Goal: Transaction & Acquisition: Purchase product/service

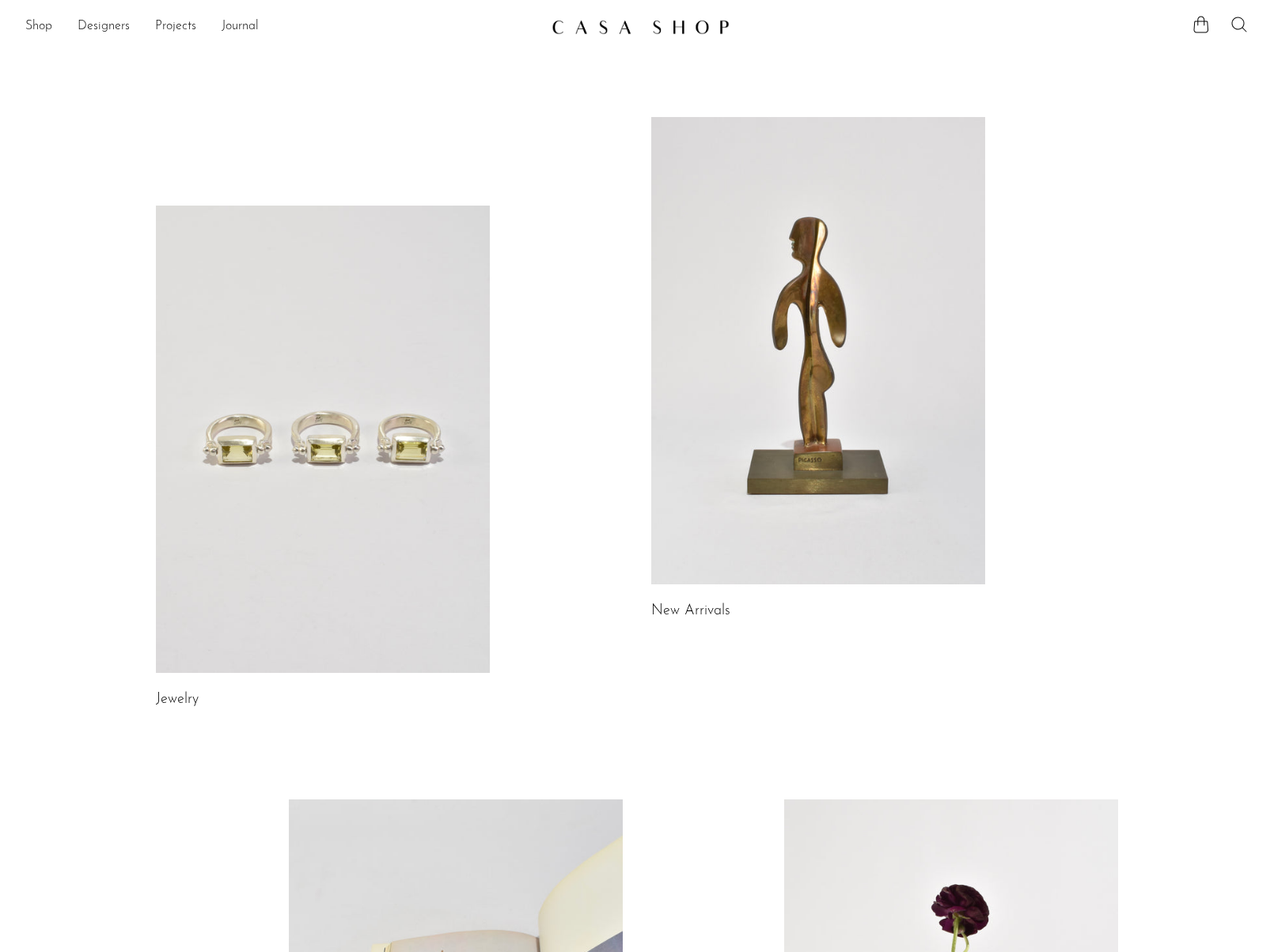
click at [1234, 28] on icon at bounding box center [1239, 25] width 19 height 19
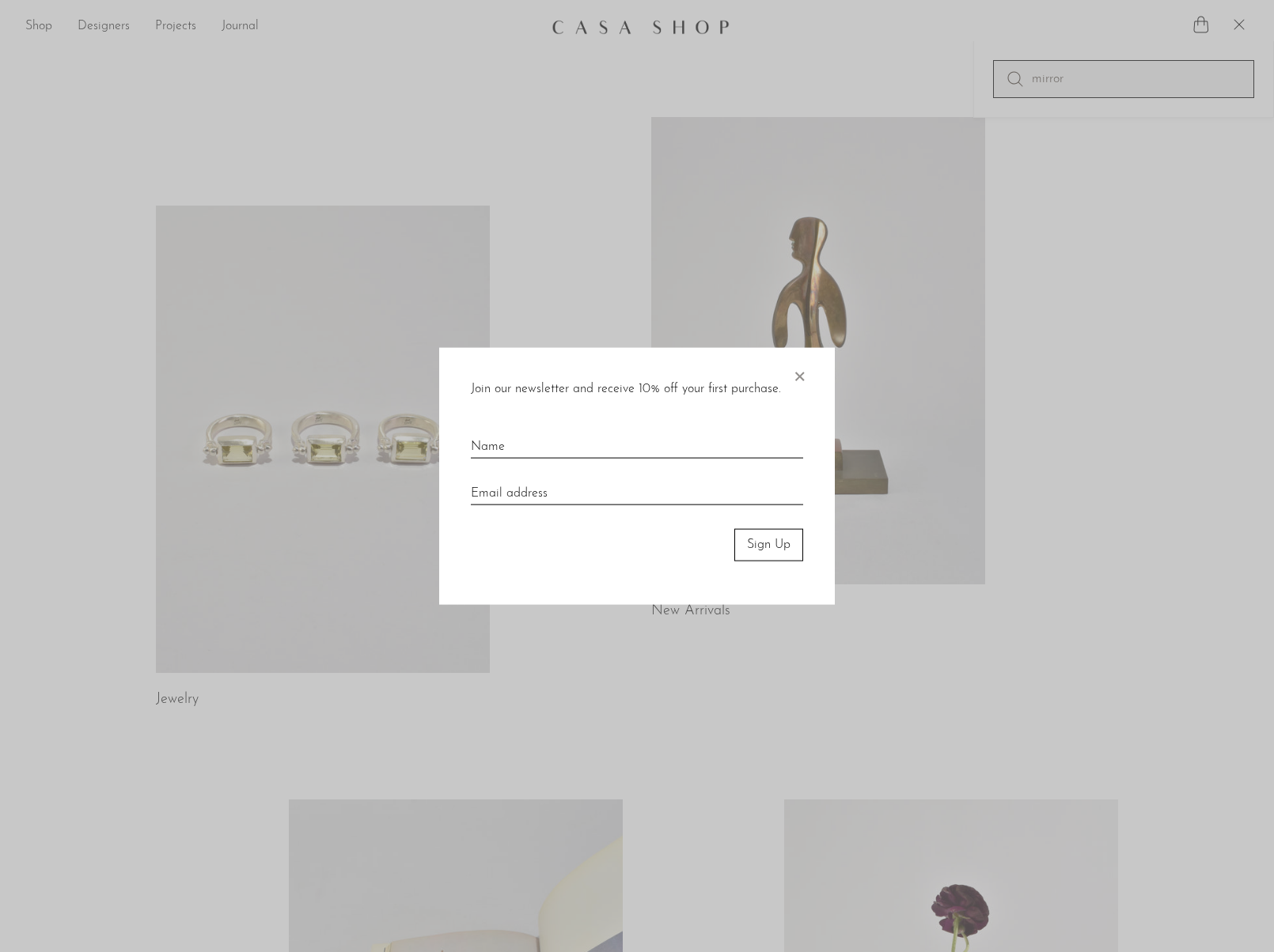
type input "mirror"
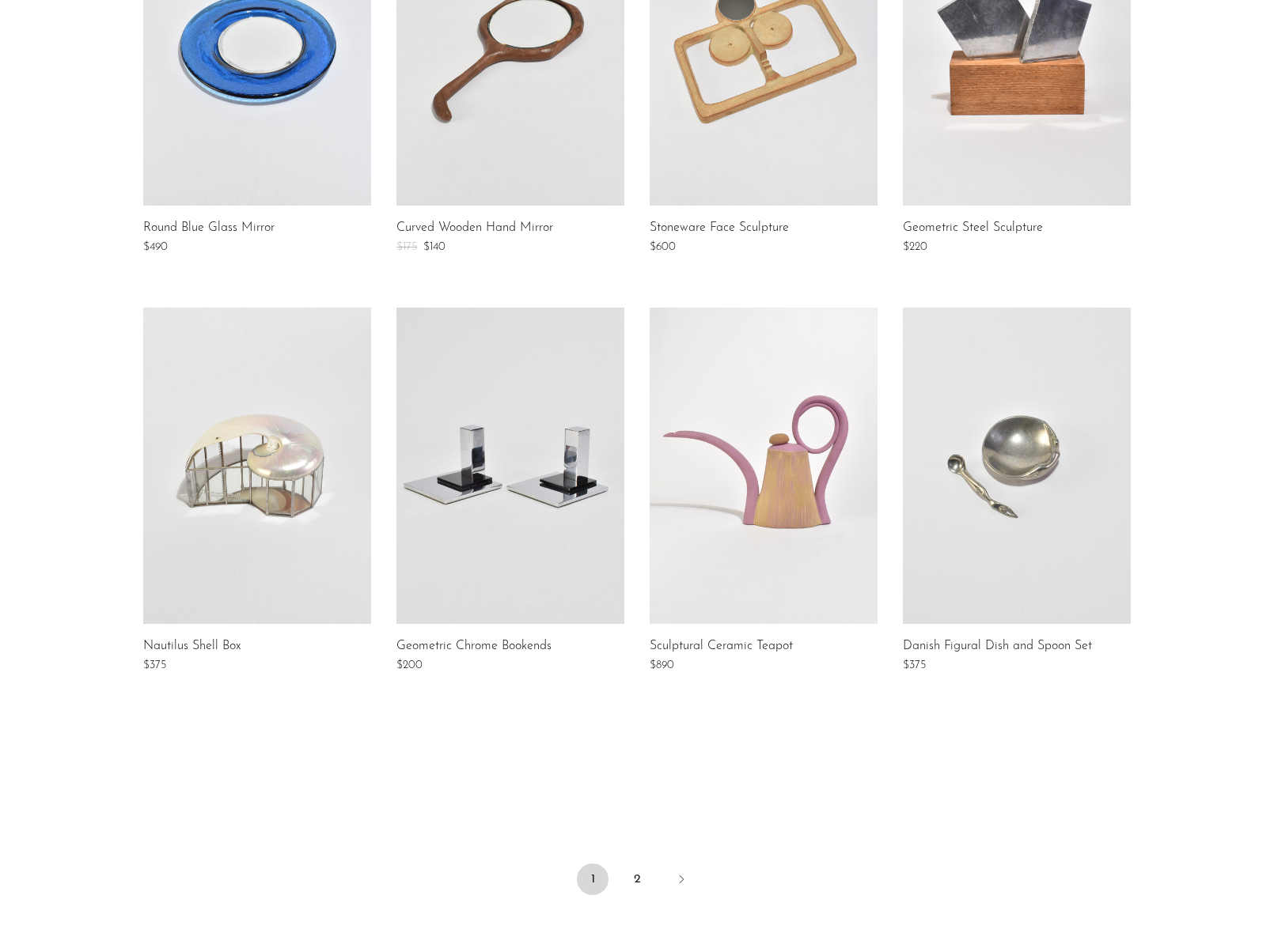
scroll to position [1009, 0]
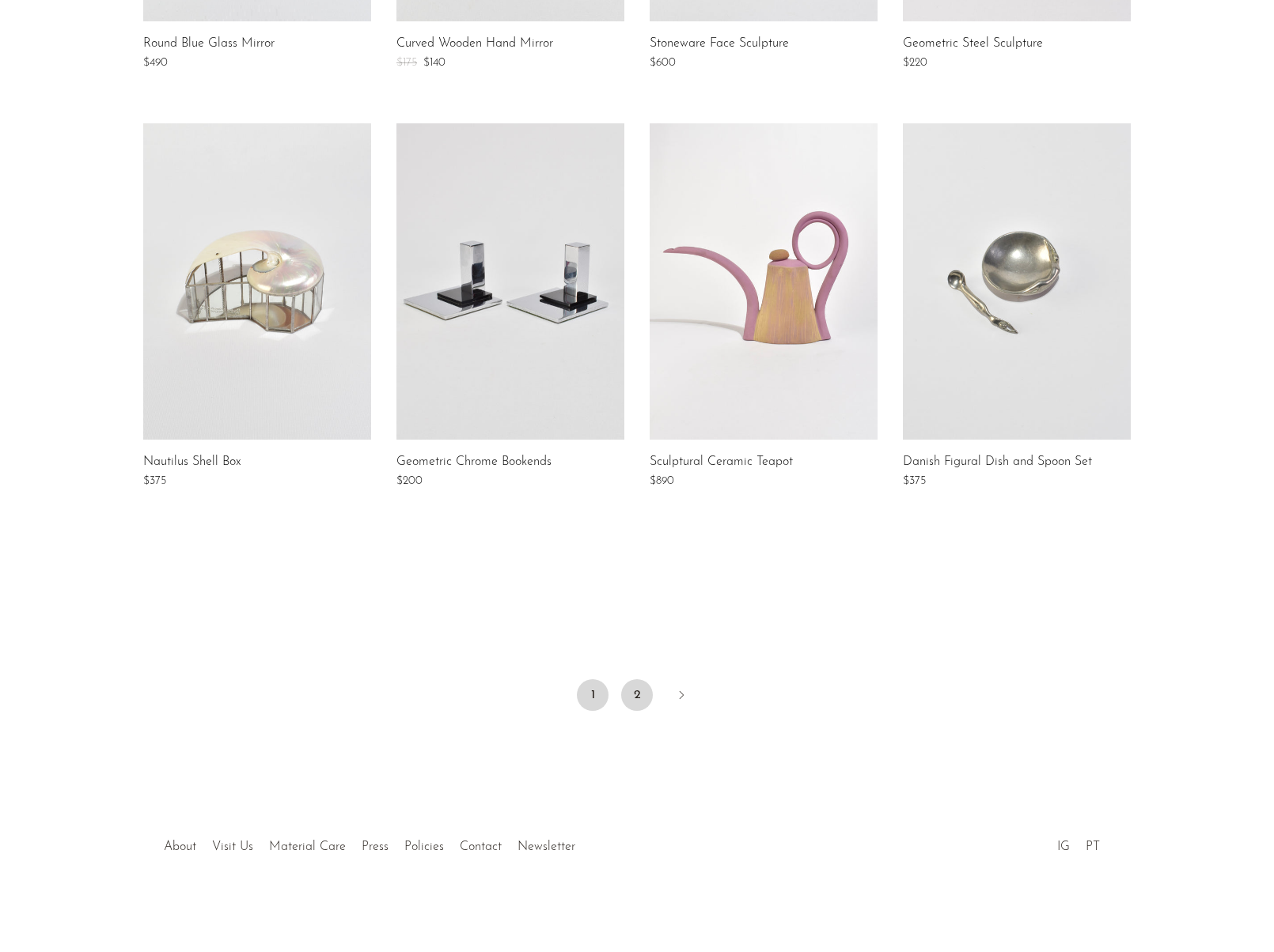
click at [636, 696] on link "2" at bounding box center [637, 694] width 32 height 31
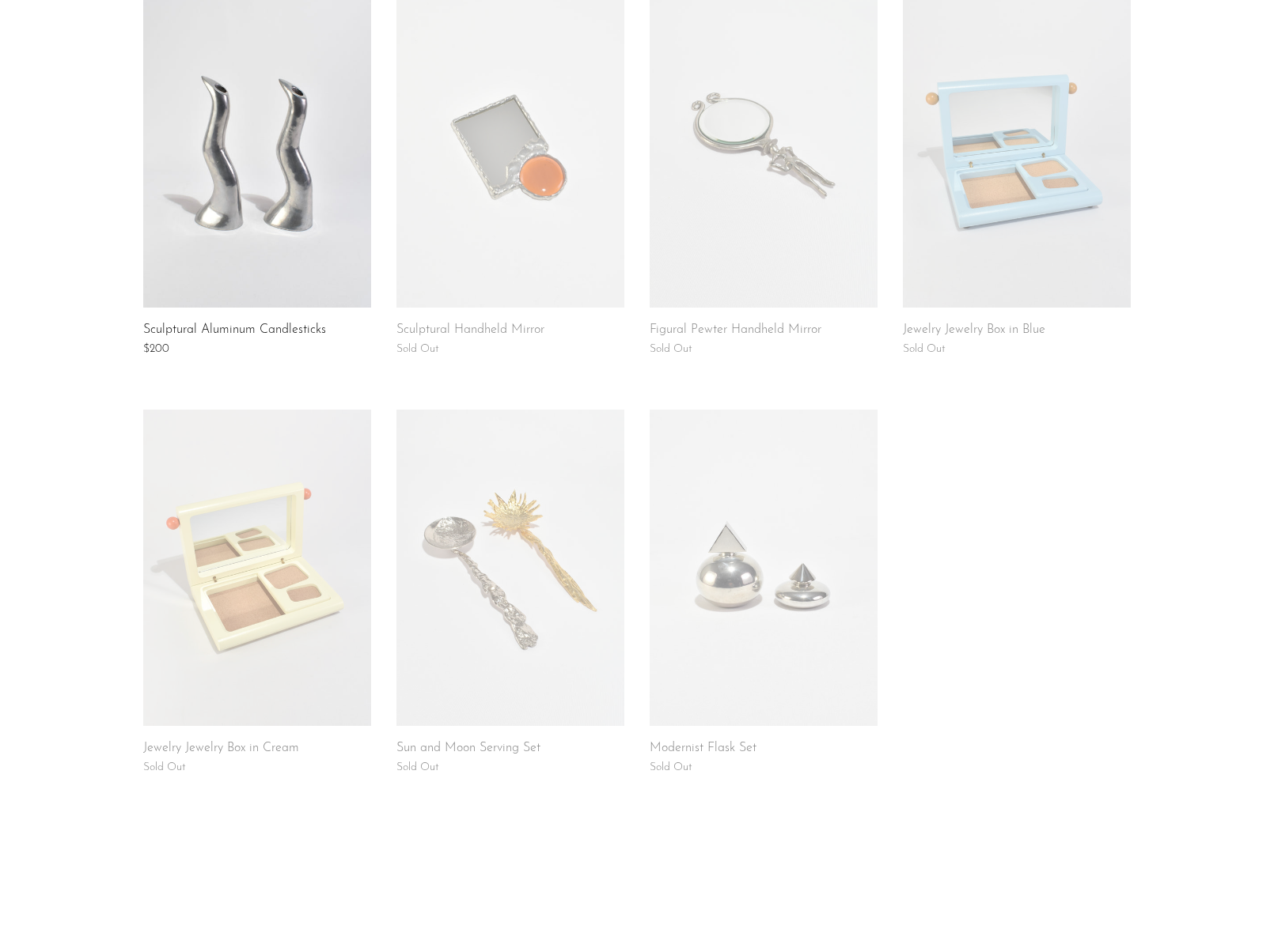
scroll to position [590, 0]
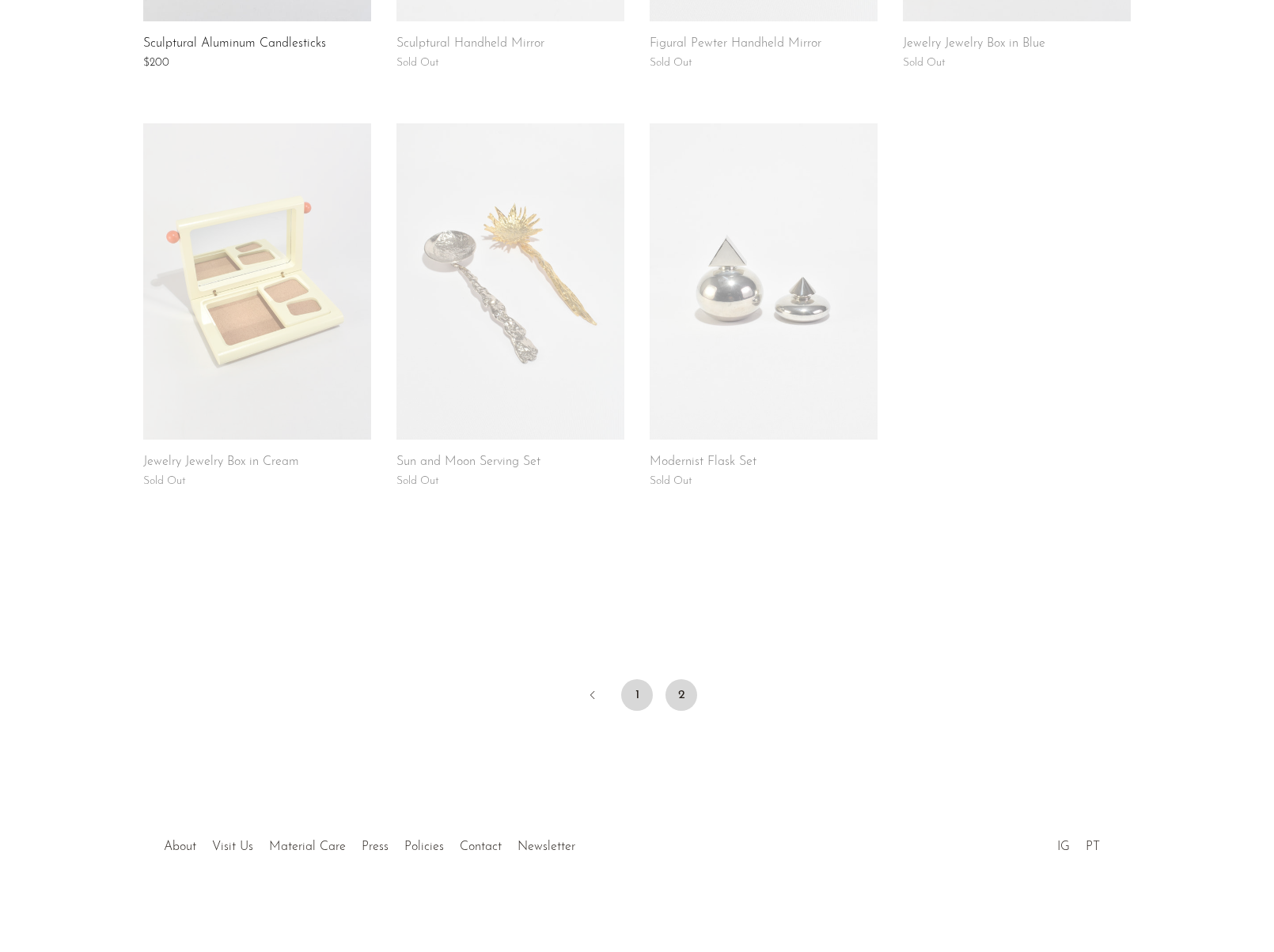
click at [636, 703] on link "1" at bounding box center [637, 694] width 32 height 31
